Goal: Task Accomplishment & Management: Use online tool/utility

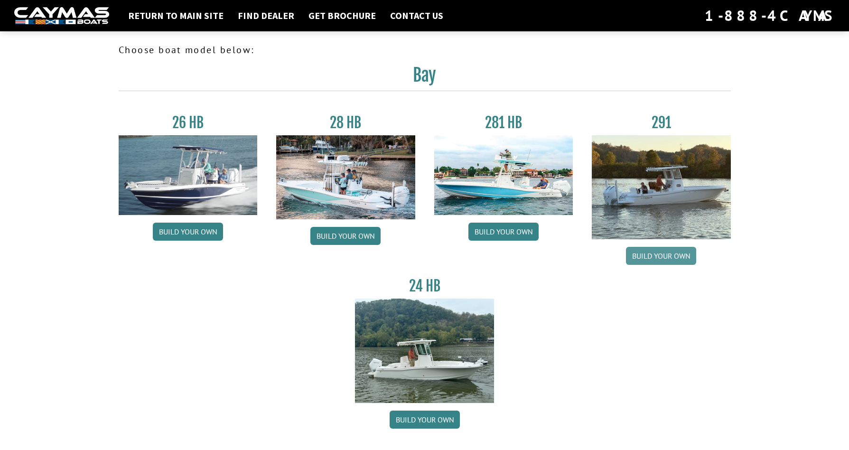
click at [678, 255] on link "Build your own" at bounding box center [661, 256] width 70 height 18
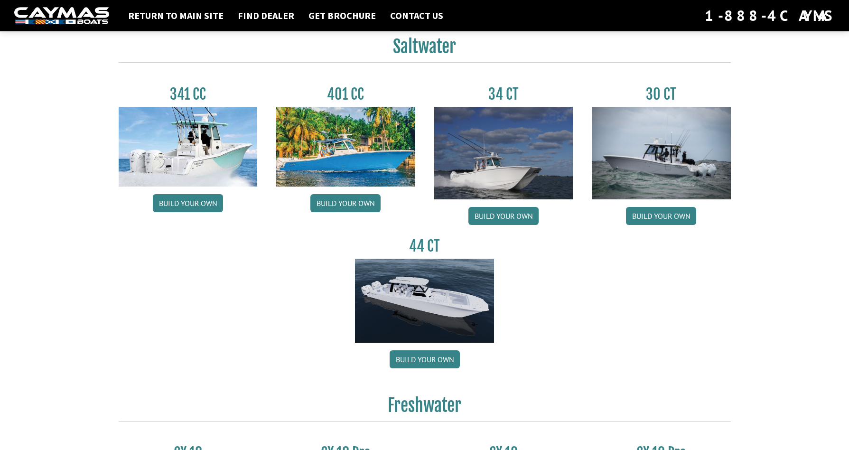
scroll to position [417, 0]
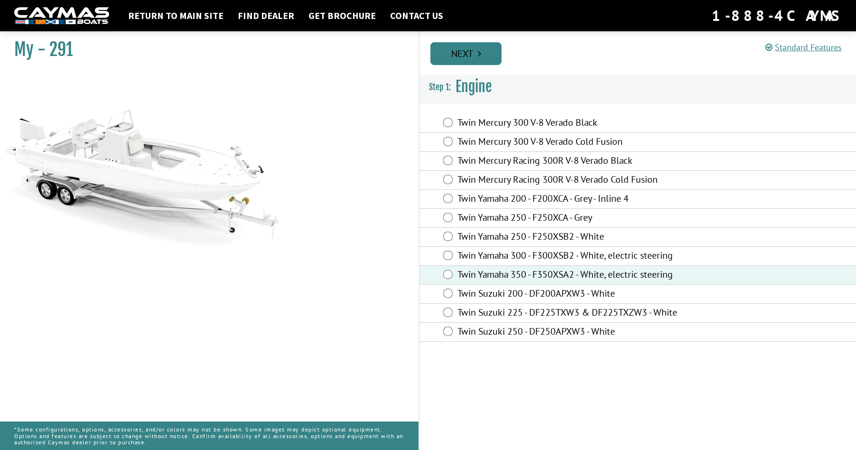
click at [487, 56] on link "Next" at bounding box center [465, 53] width 71 height 23
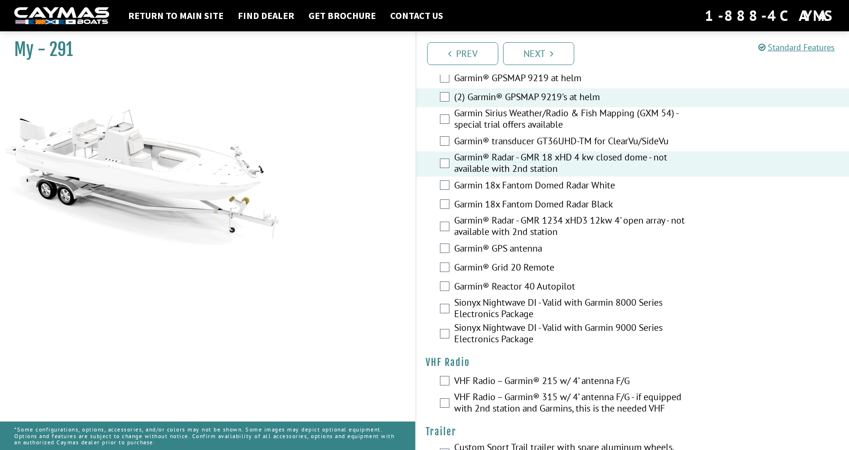
scroll to position [2494, 0]
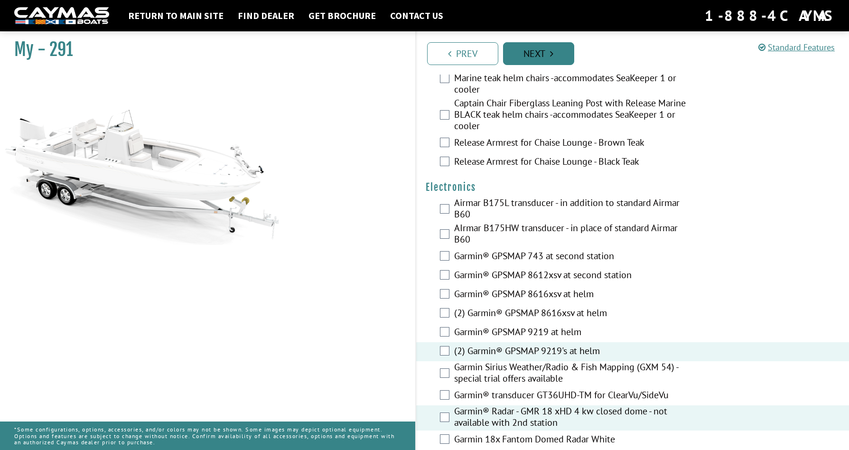
click at [552, 58] on link "Next" at bounding box center [538, 53] width 71 height 23
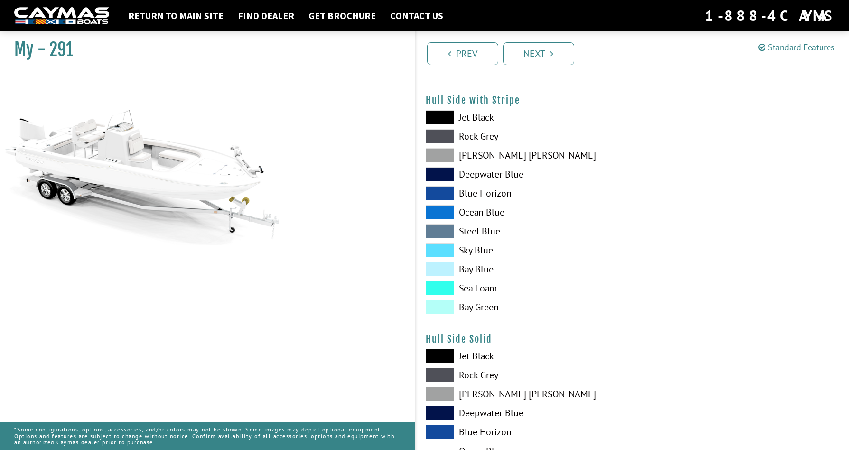
scroll to position [0, 0]
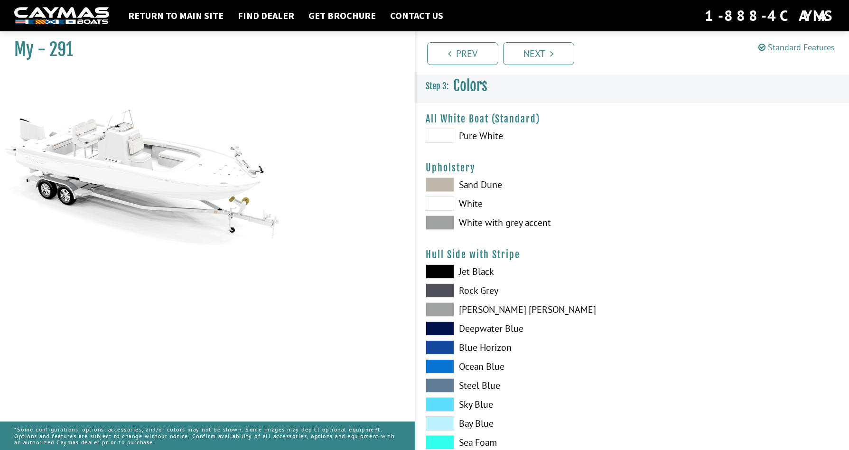
click at [439, 138] on span at bounding box center [440, 136] width 28 height 14
click at [446, 201] on span at bounding box center [440, 203] width 28 height 14
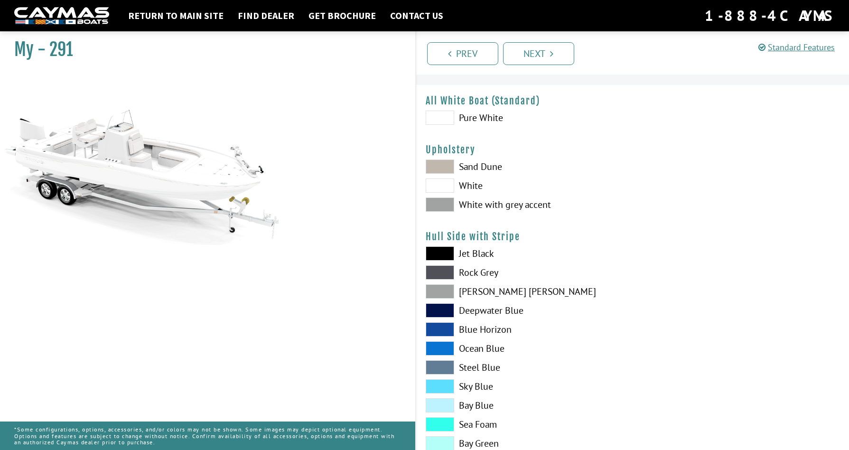
click at [434, 292] on span at bounding box center [440, 291] width 28 height 14
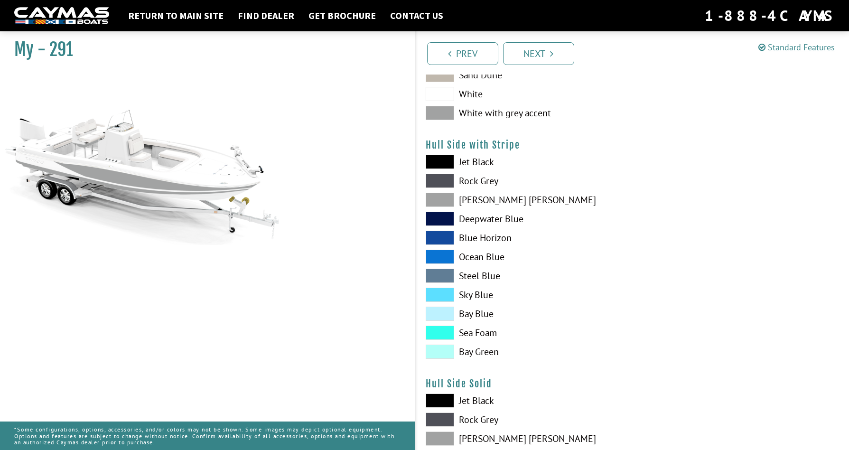
scroll to position [0, 0]
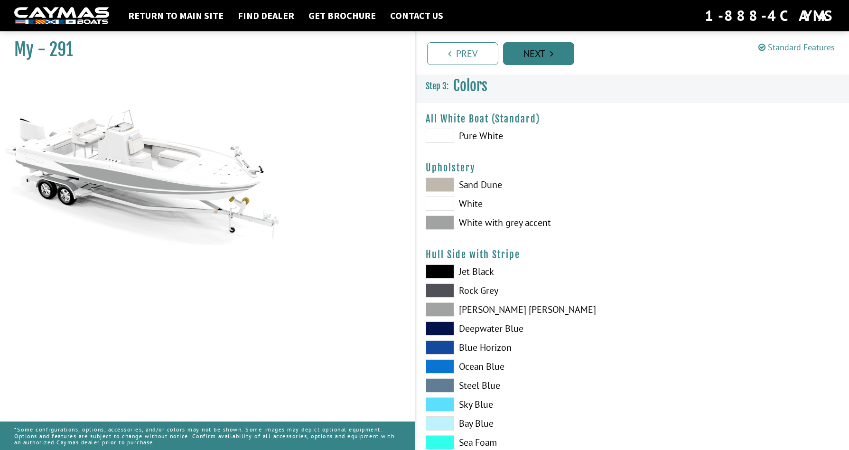
click at [533, 56] on link "Next" at bounding box center [538, 53] width 71 height 23
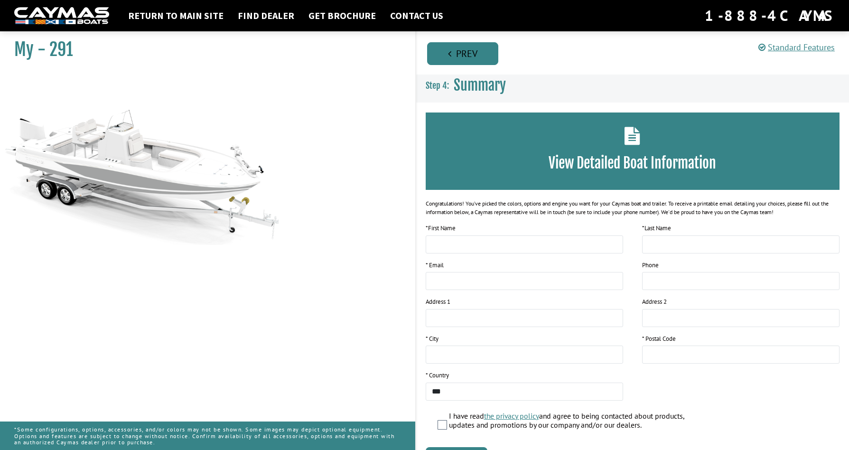
click at [466, 49] on link "Prev" at bounding box center [462, 53] width 71 height 23
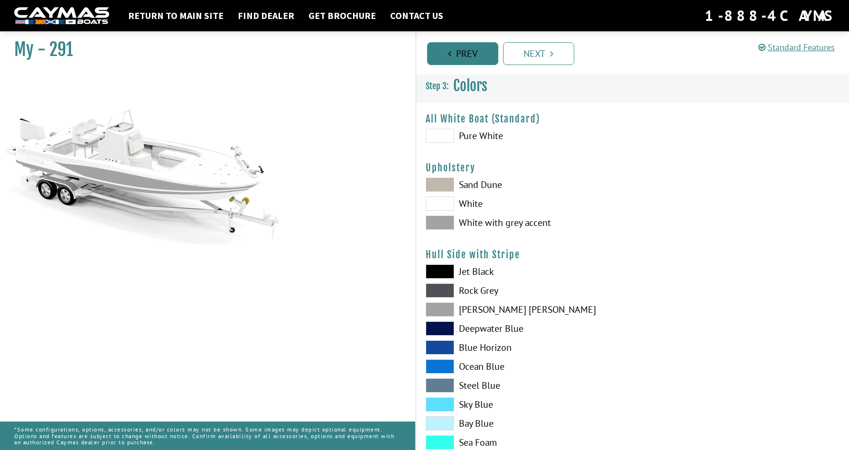
click at [467, 49] on link "Prev" at bounding box center [462, 53] width 71 height 23
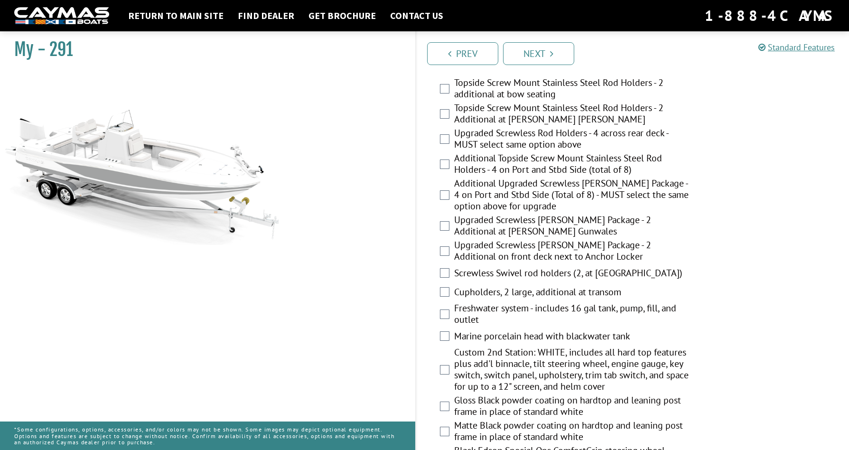
scroll to position [827, 0]
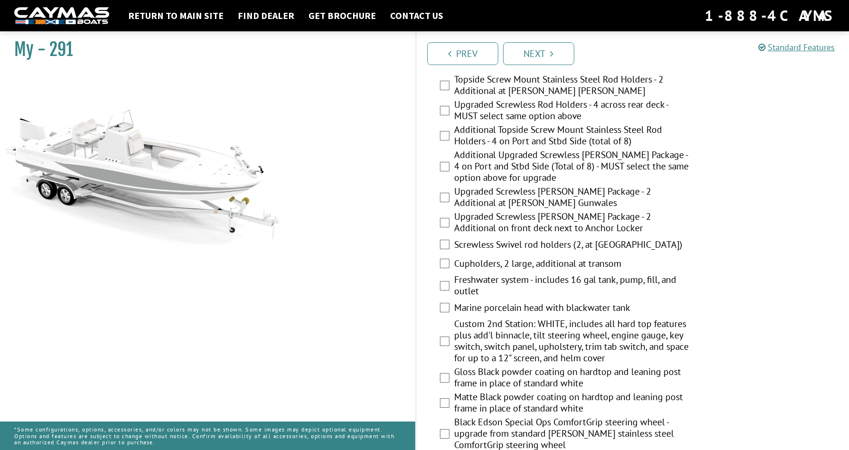
click at [443, 353] on div "Custom 2nd Station: WHITE, includes all hard top features plus add'l binnacle, …" at bounding box center [632, 342] width 433 height 48
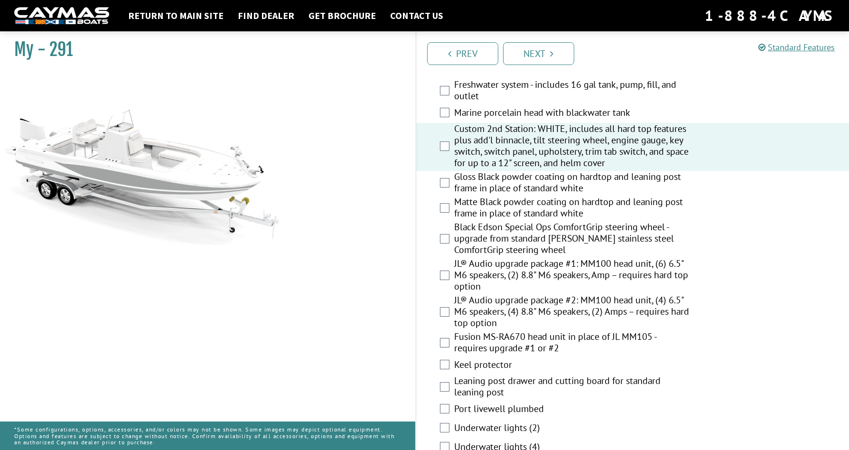
scroll to position [1045, 0]
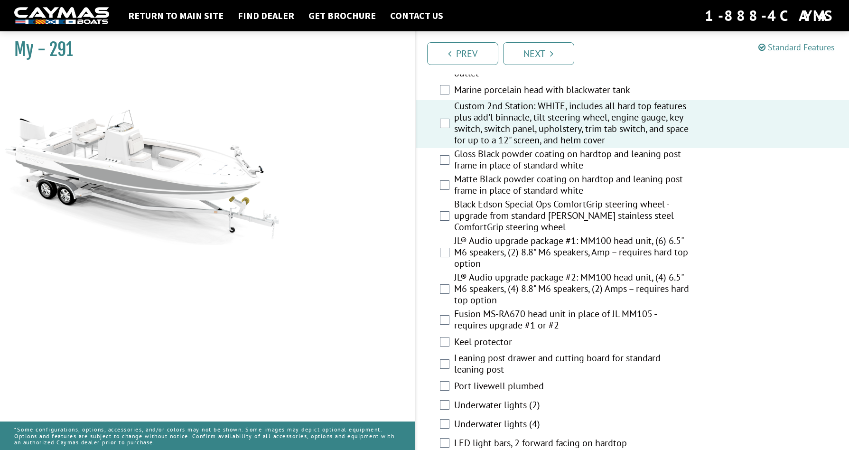
click at [440, 326] on div "Fusion MS-RA670 head unit in place of JL MM105 - requires upgrade #1 or #2" at bounding box center [632, 320] width 433 height 25
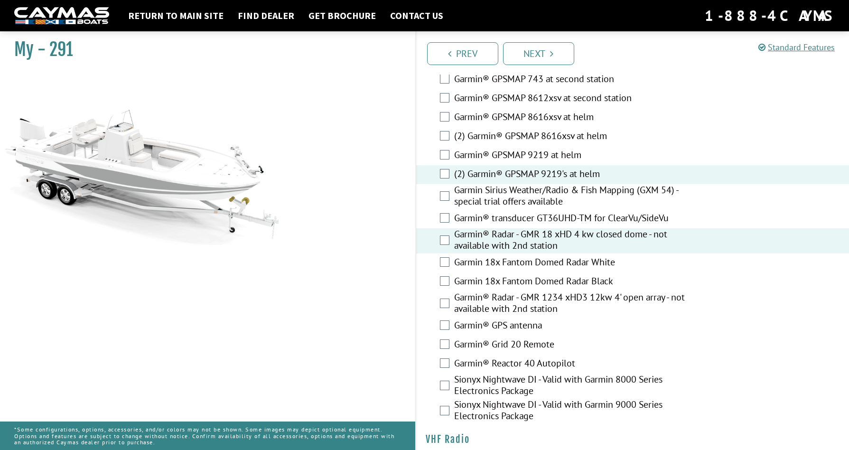
scroll to position [2494, 0]
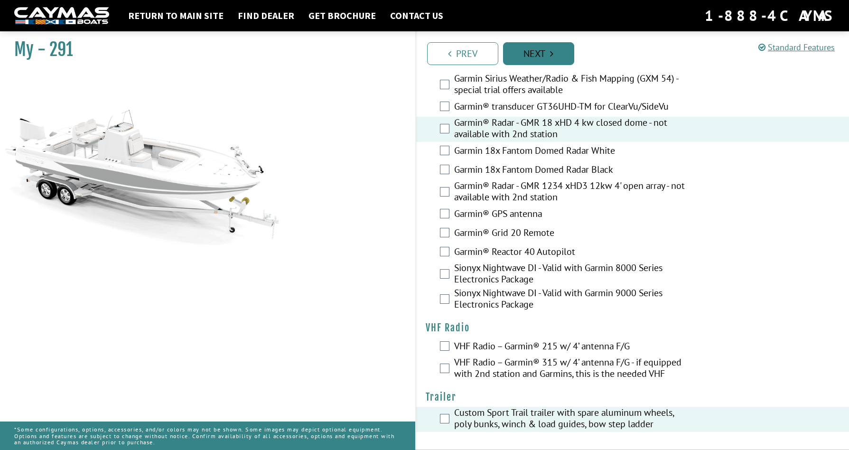
click at [538, 57] on link "Next" at bounding box center [538, 53] width 71 height 23
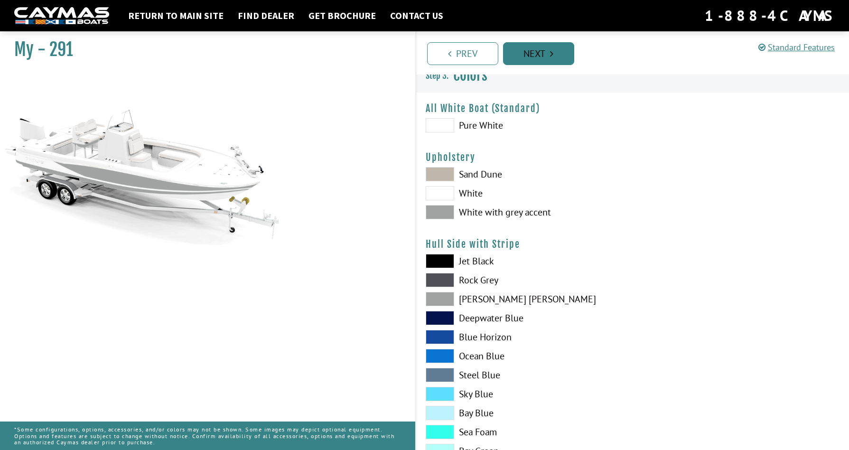
scroll to position [0, 0]
